Goal: Task Accomplishment & Management: Use online tool/utility

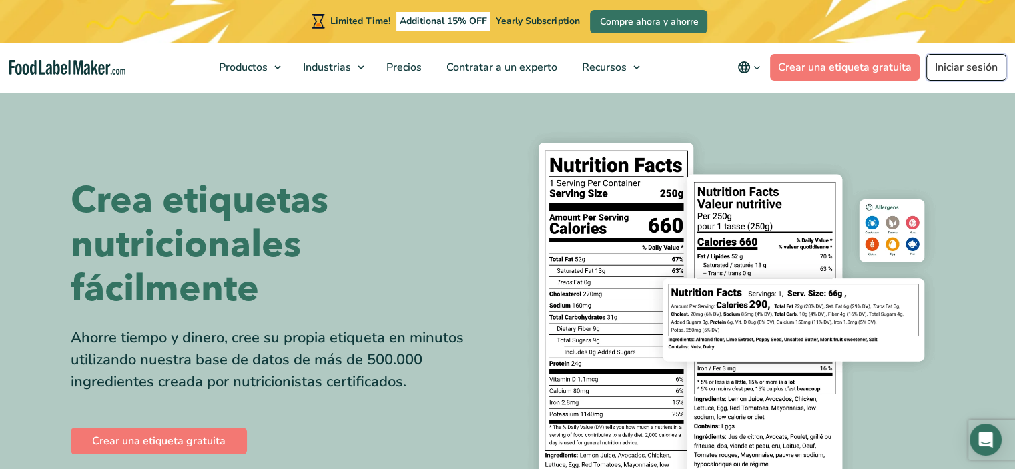
click at [985, 64] on link "Iniciar sesión" at bounding box center [966, 67] width 80 height 27
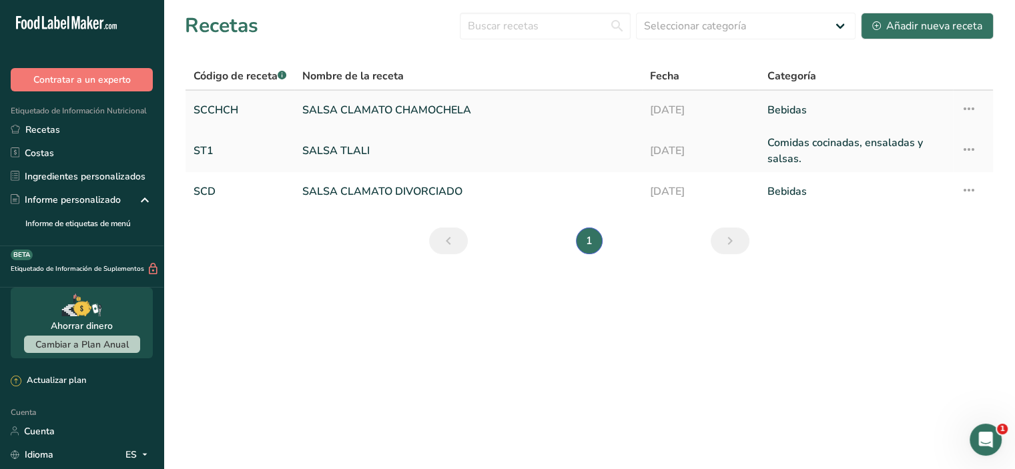
click at [430, 107] on font "SALSA CLAMATO CHAMOCHELA" at bounding box center [386, 110] width 169 height 15
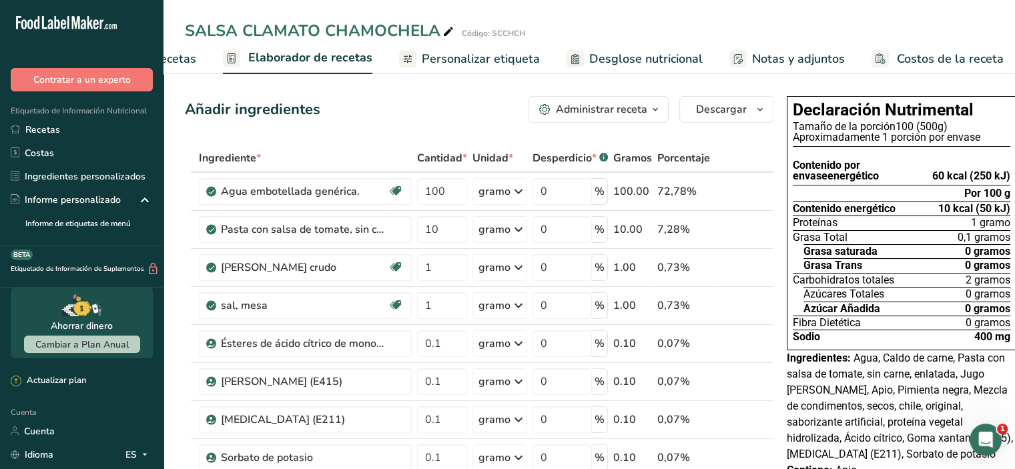
scroll to position [0, 155]
click at [618, 53] on font "Desglose nutricional" at bounding box center [640, 59] width 113 height 16
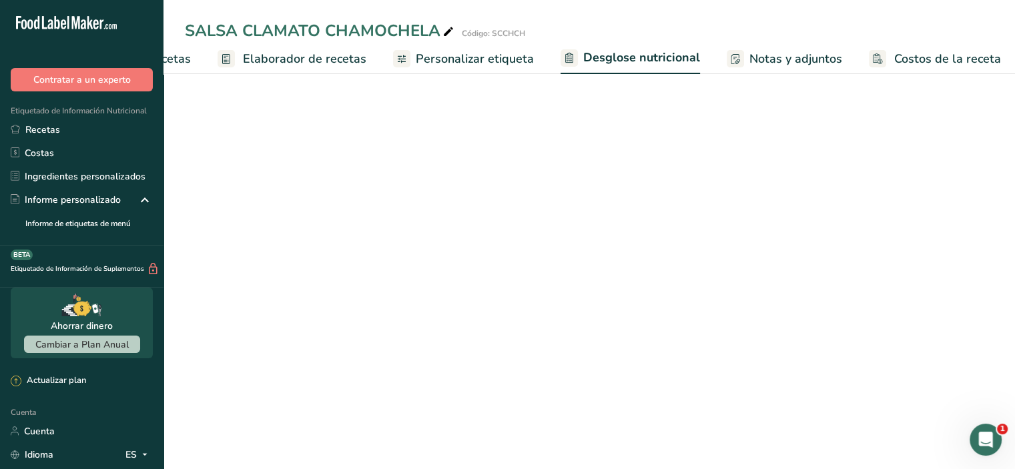
select select "Calories"
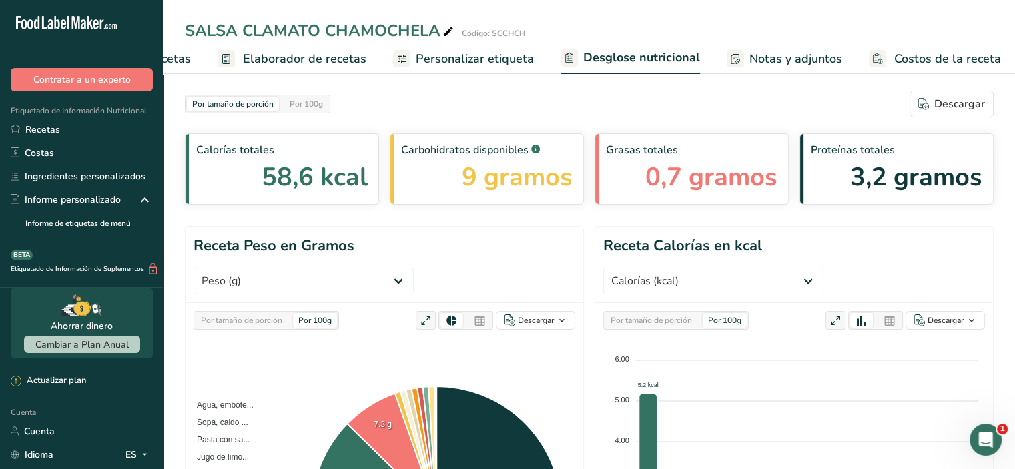
click at [784, 57] on font "Notas y adjuntos" at bounding box center [795, 59] width 93 height 16
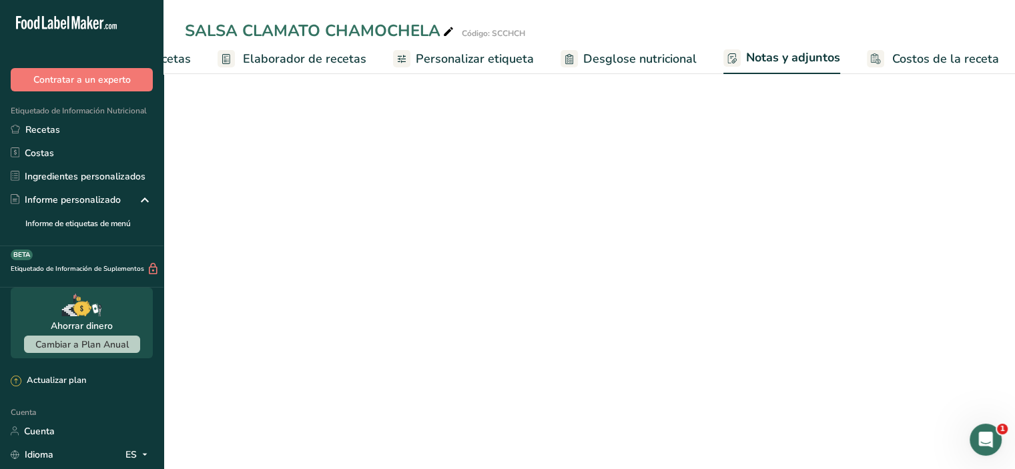
scroll to position [0, 154]
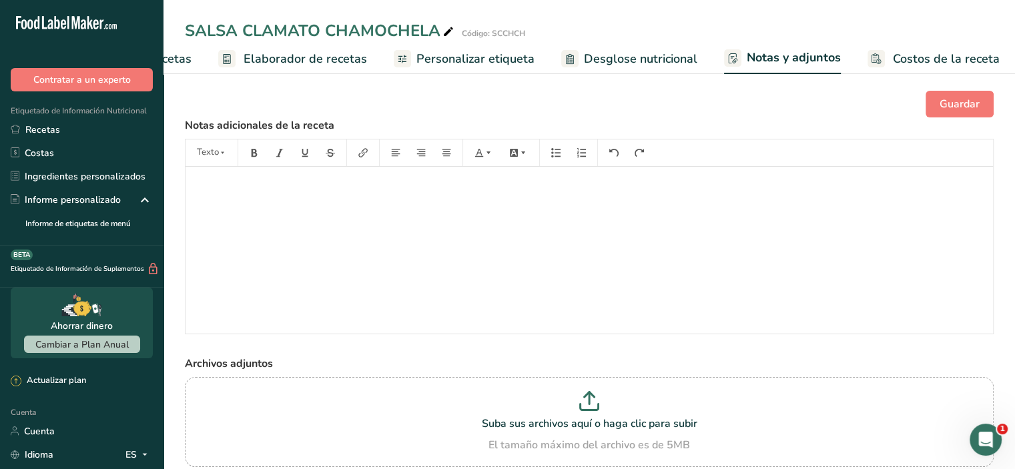
click at [899, 53] on font "Costos de la receta" at bounding box center [946, 59] width 107 height 16
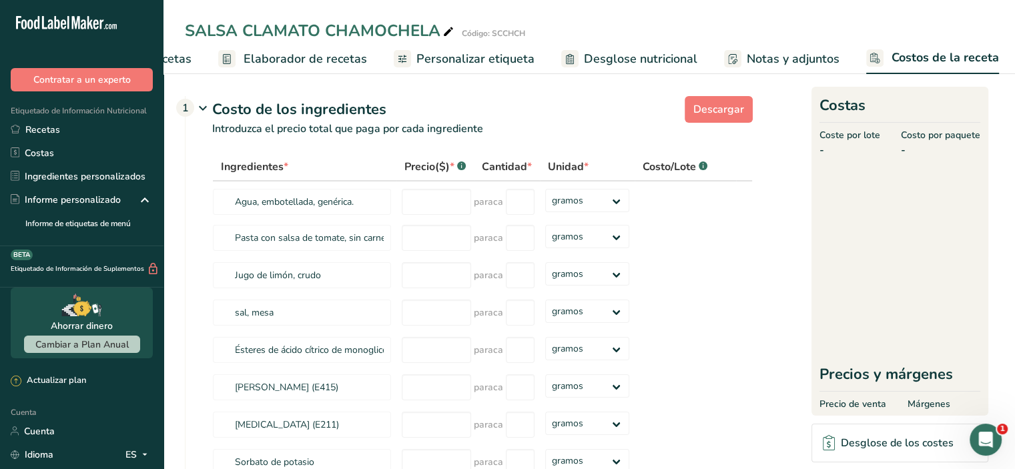
click at [611, 63] on font "Desglose nutricional" at bounding box center [640, 59] width 113 height 16
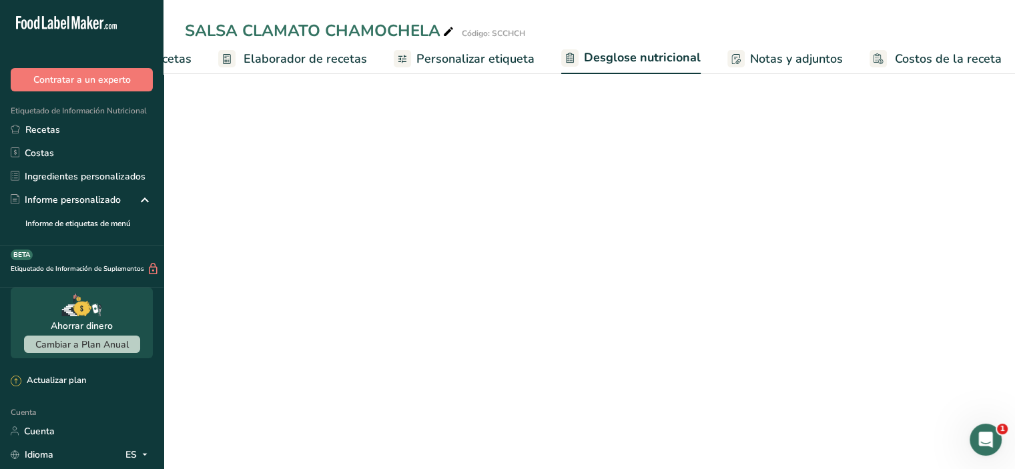
scroll to position [0, 155]
select select "Calories"
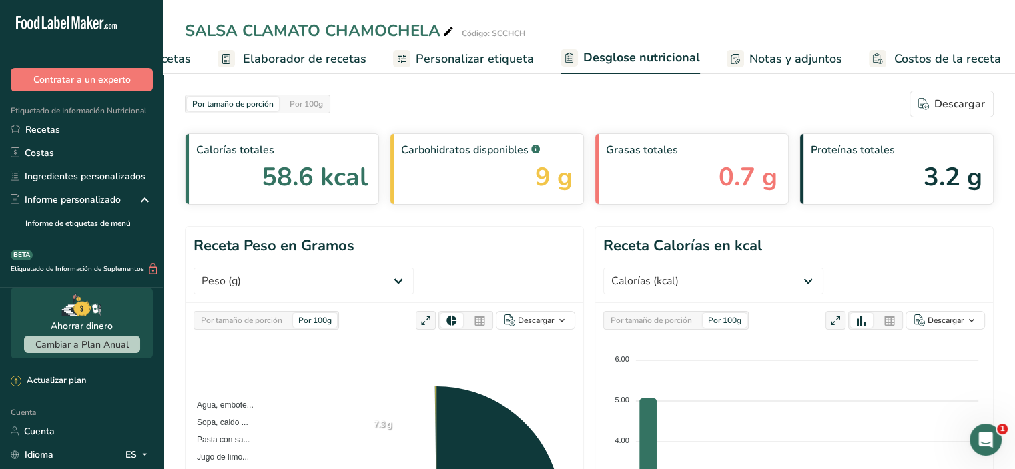
click at [448, 61] on font "Personalizar etiqueta" at bounding box center [475, 59] width 118 height 16
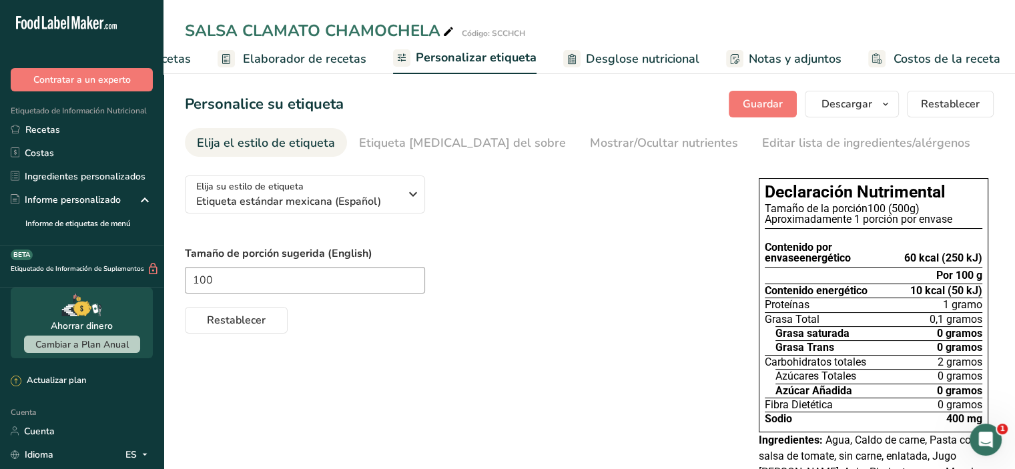
click at [278, 59] on font "Elaborador de recetas" at bounding box center [304, 59] width 123 height 16
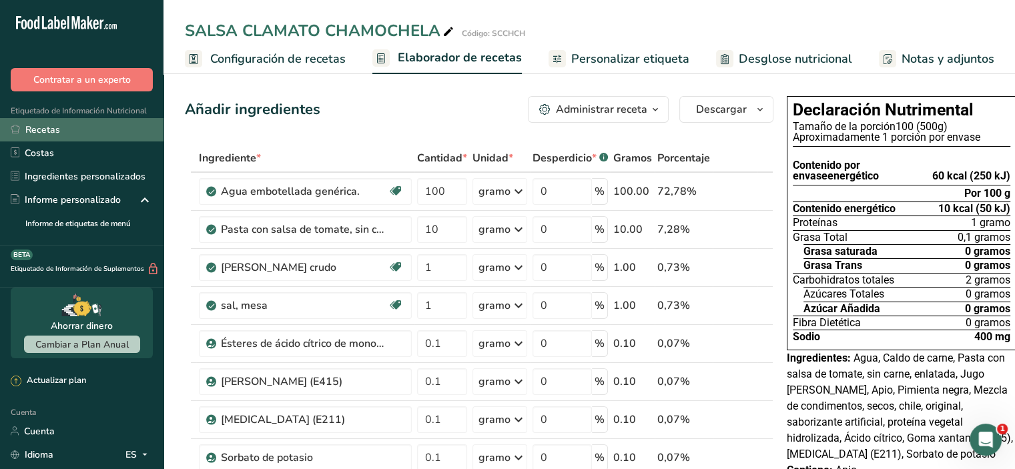
click at [56, 132] on font "Recetas" at bounding box center [42, 129] width 35 height 13
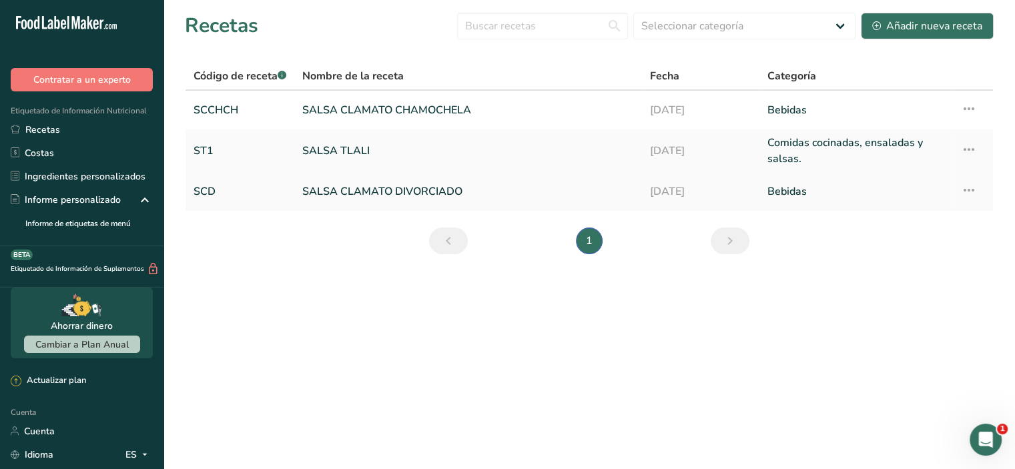
click at [327, 194] on font "SALSA CLAMATO DIVORCIADO" at bounding box center [382, 191] width 160 height 15
